Goal: Browse casually: Explore the website without a specific task or goal

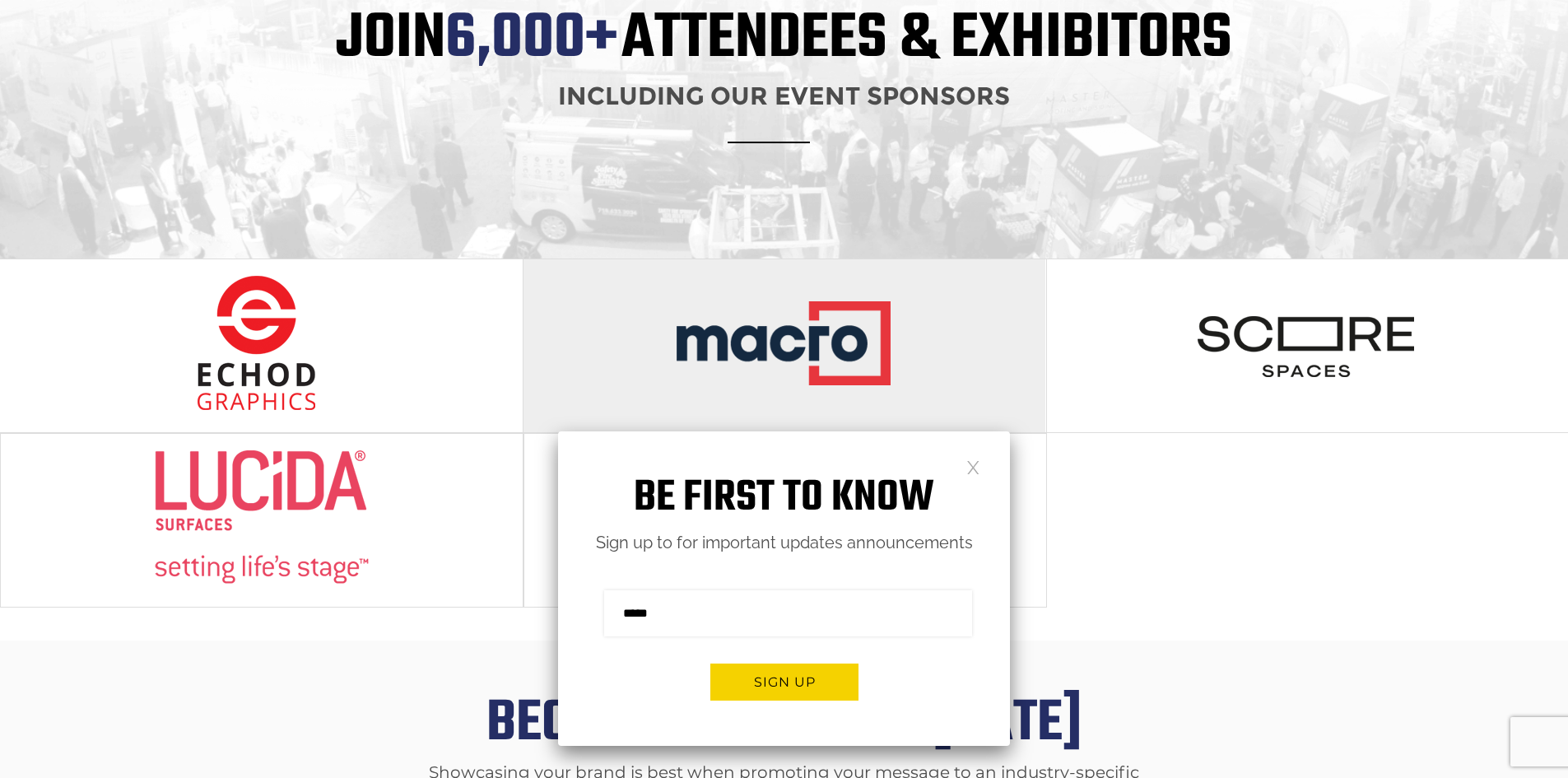
scroll to position [1518, 0]
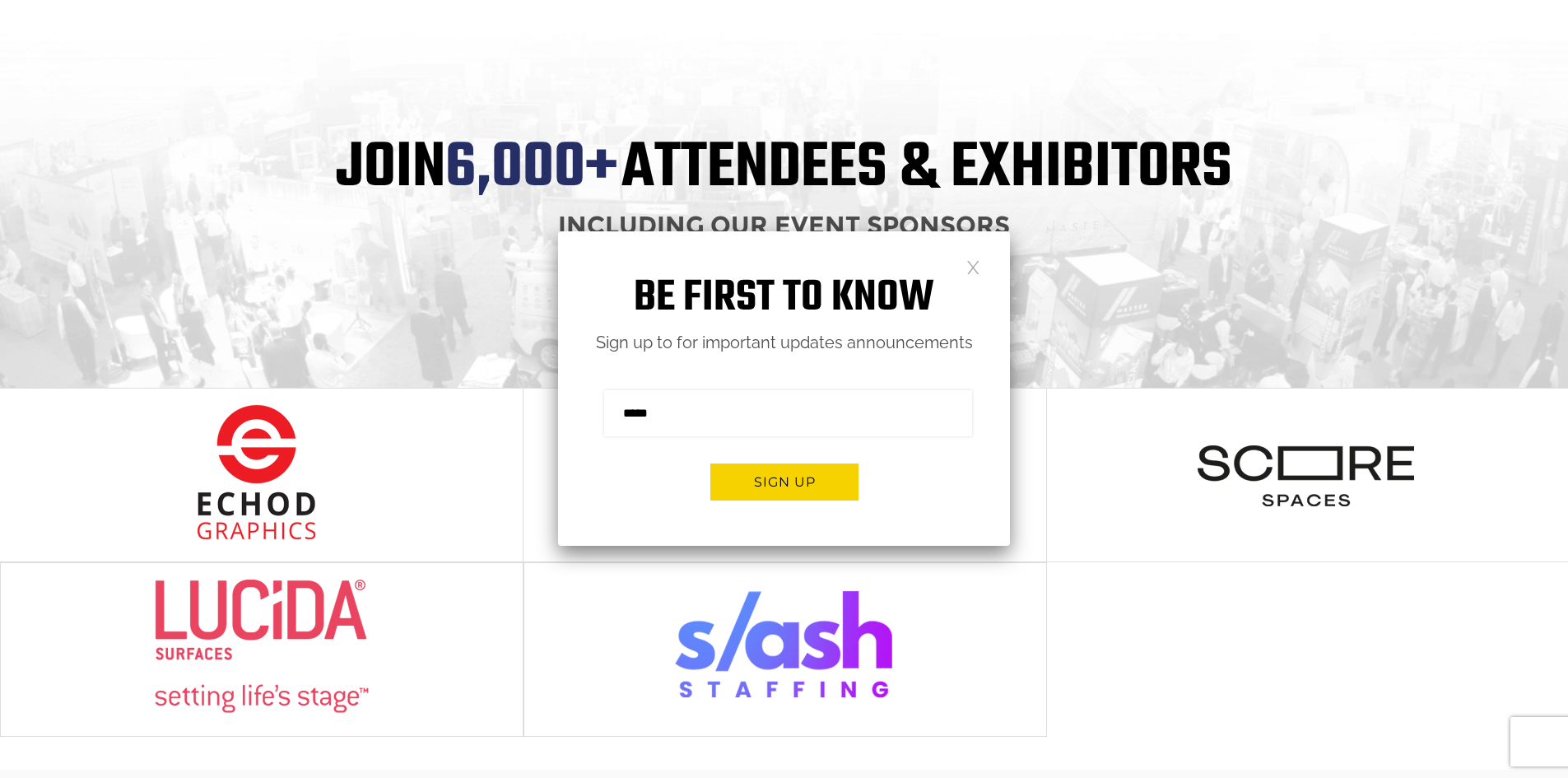
click at [976, 265] on link at bounding box center [973, 266] width 14 height 14
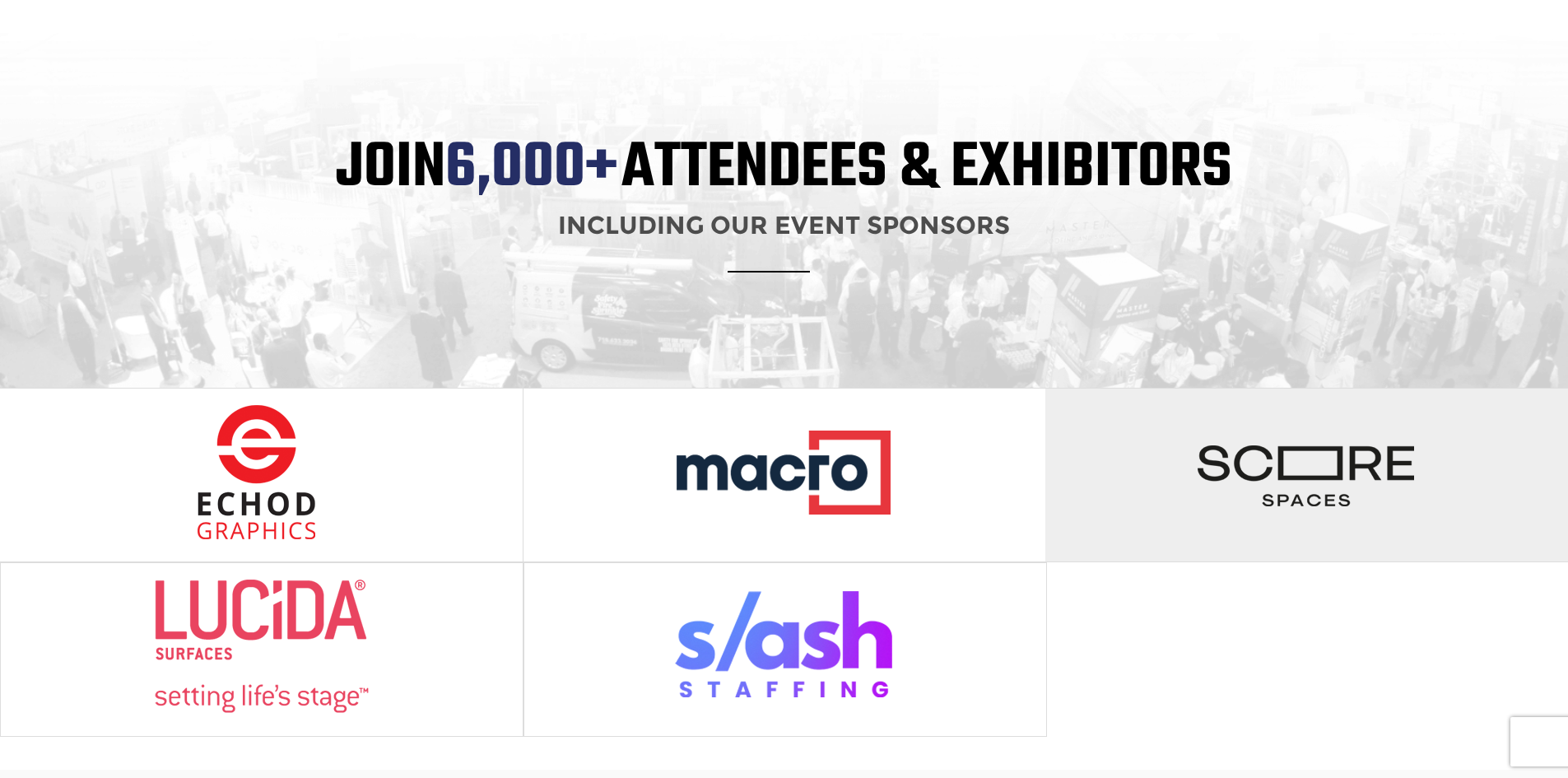
click at [1214, 448] on img at bounding box center [1305, 472] width 219 height 136
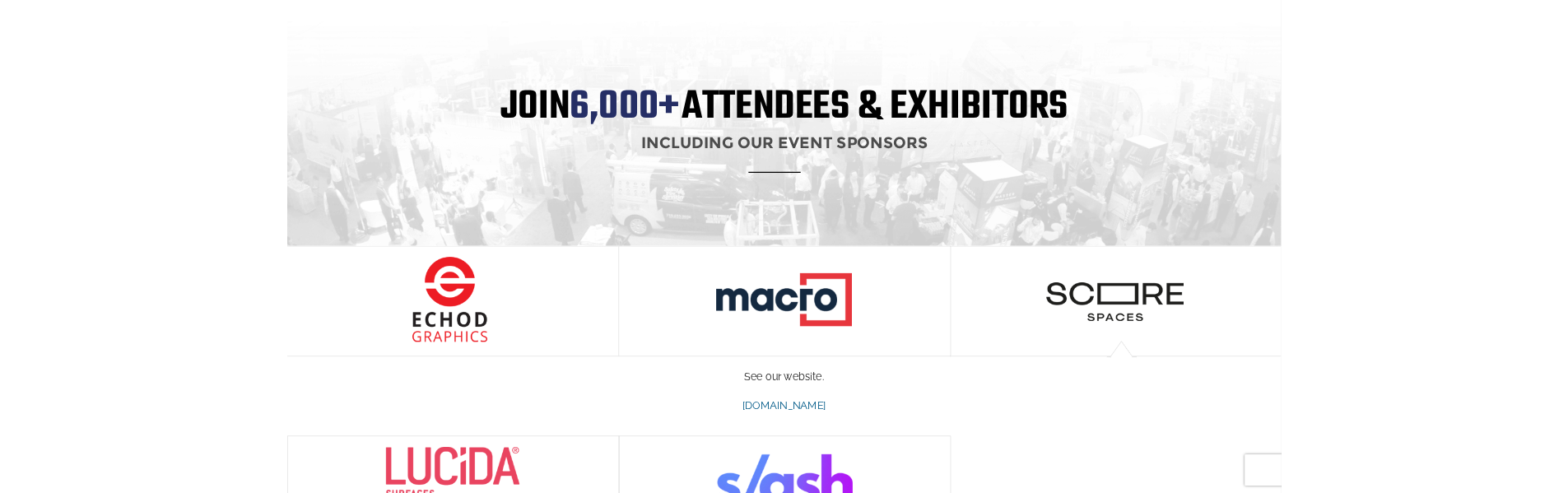
scroll to position [1600, 0]
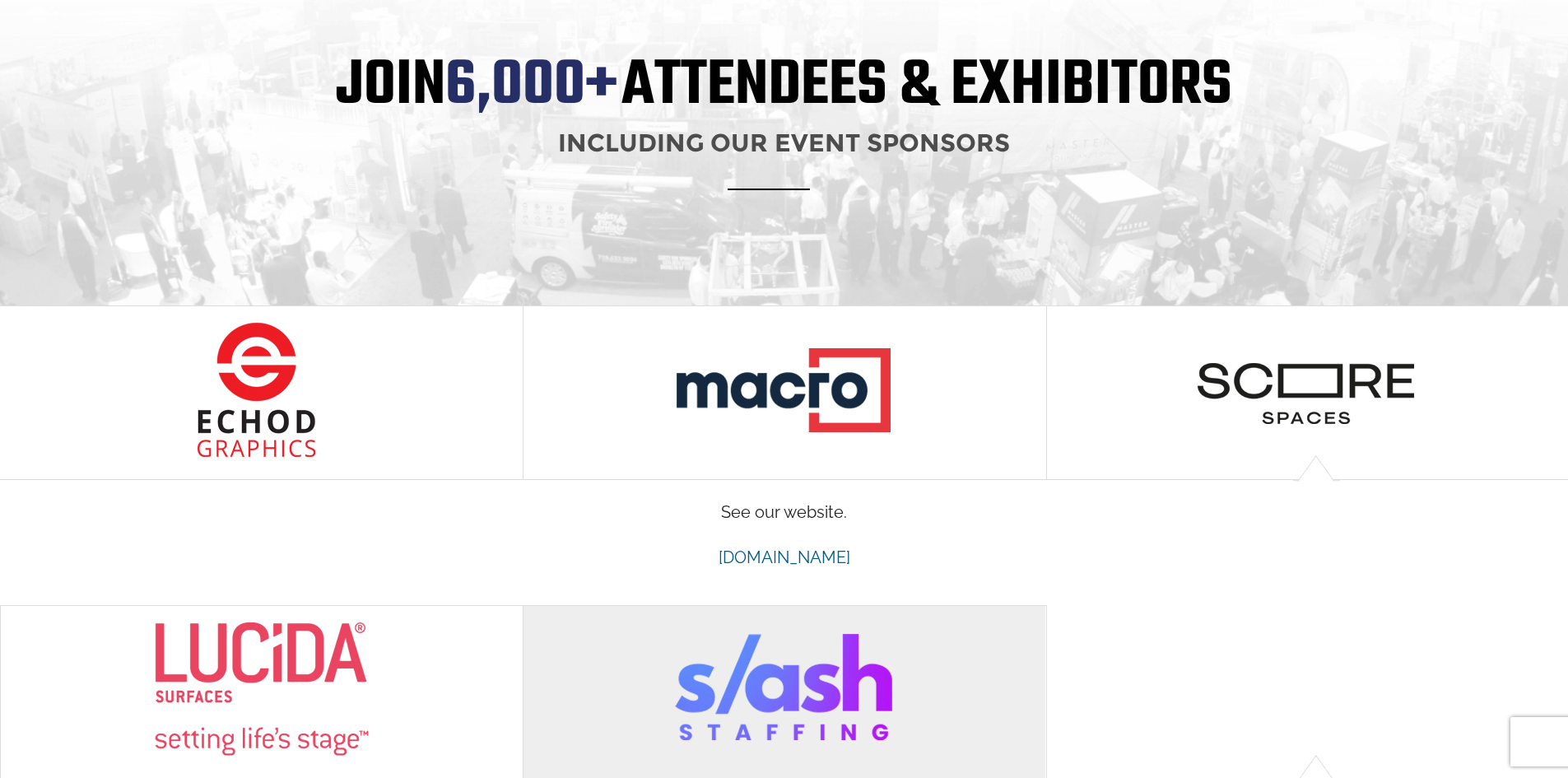
click at [769, 646] on img at bounding box center [784, 690] width 219 height 136
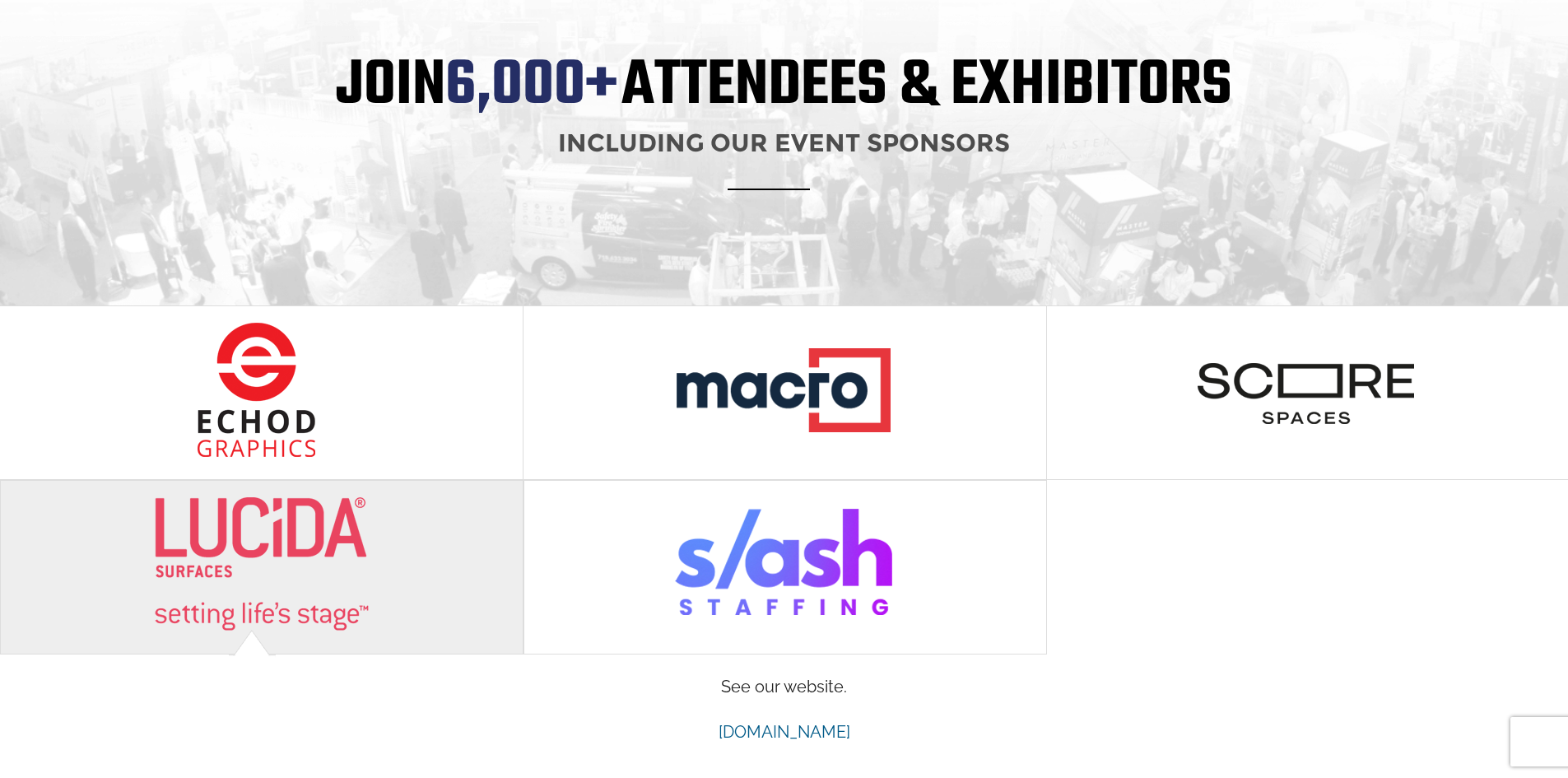
click at [394, 558] on div at bounding box center [262, 567] width 523 height 173
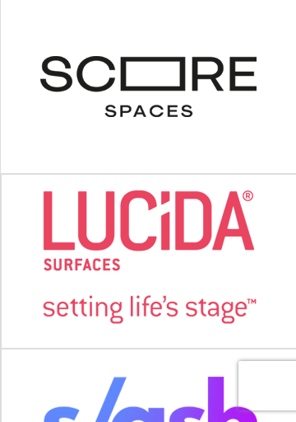
scroll to position [1794, 0]
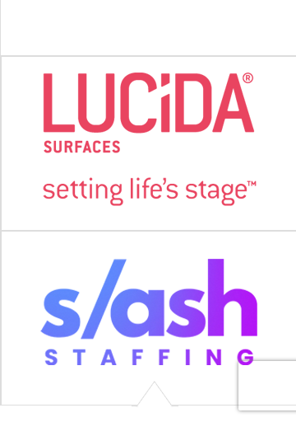
click at [146, 308] on img at bounding box center [149, 314] width 219 height 136
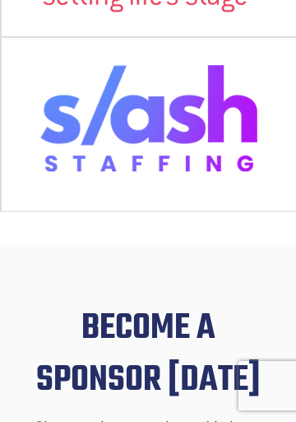
scroll to position [2041, 0]
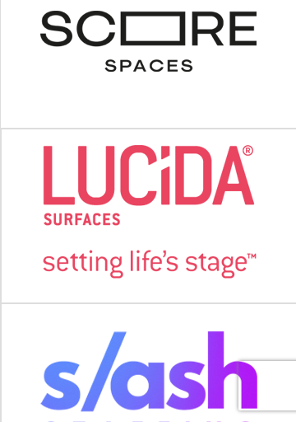
scroll to position [1794, 0]
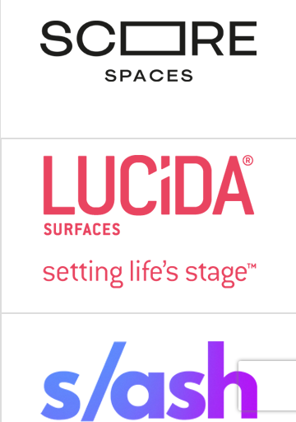
click at [177, 72] on img at bounding box center [149, 47] width 219 height 136
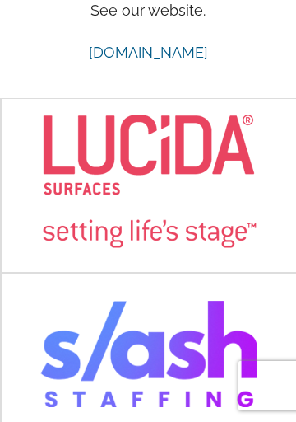
scroll to position [1958, 0]
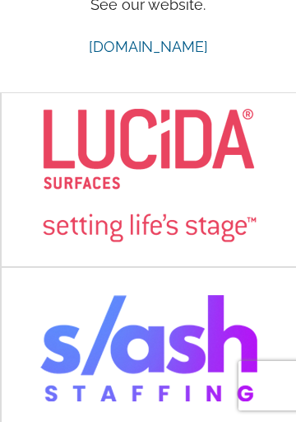
click at [142, 208] on img at bounding box center [149, 176] width 219 height 136
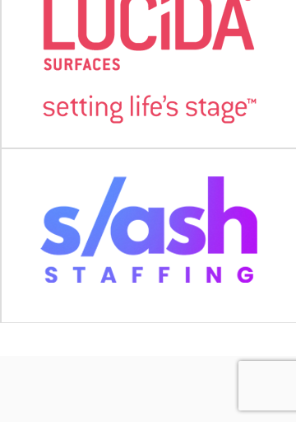
click at [197, 120] on img at bounding box center [149, 57] width 219 height 136
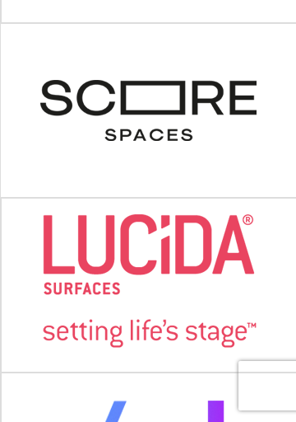
scroll to position [1711, 0]
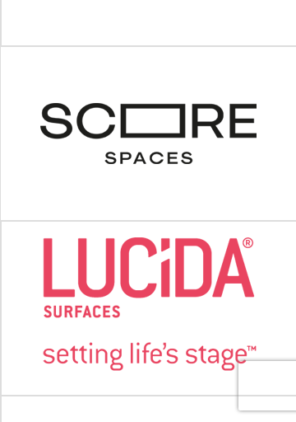
click at [156, 159] on img at bounding box center [149, 130] width 219 height 136
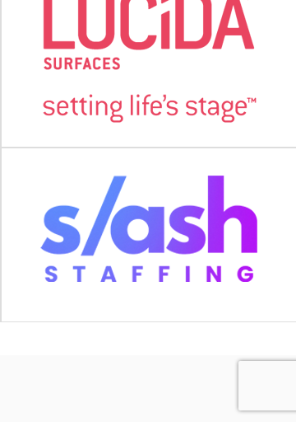
scroll to position [1995, 0]
